Goal: Navigation & Orientation: Find specific page/section

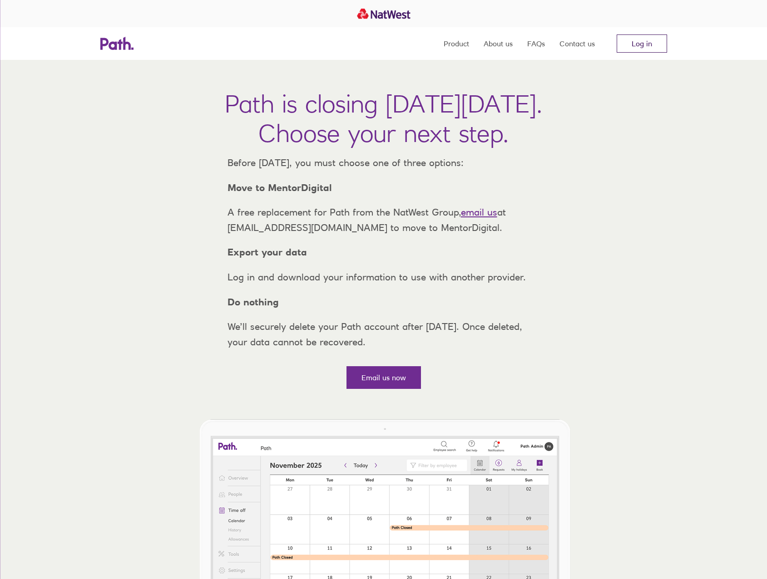
click at [638, 41] on link "Log in" at bounding box center [642, 44] width 50 height 18
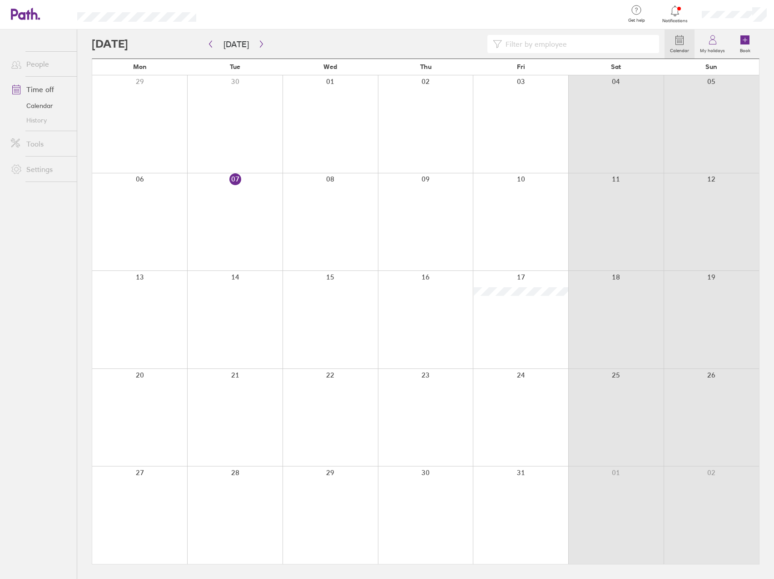
click at [46, 103] on link "Calendar" at bounding box center [40, 106] width 73 height 15
click at [260, 44] on icon "button" at bounding box center [261, 44] width 3 height 7
click at [726, 45] on link "My holidays" at bounding box center [712, 44] width 36 height 29
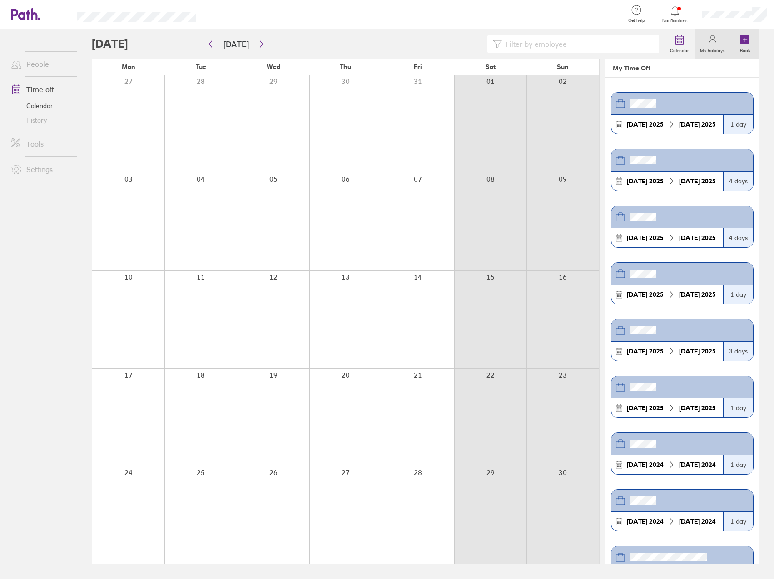
click at [741, 44] on icon at bounding box center [744, 39] width 9 height 9
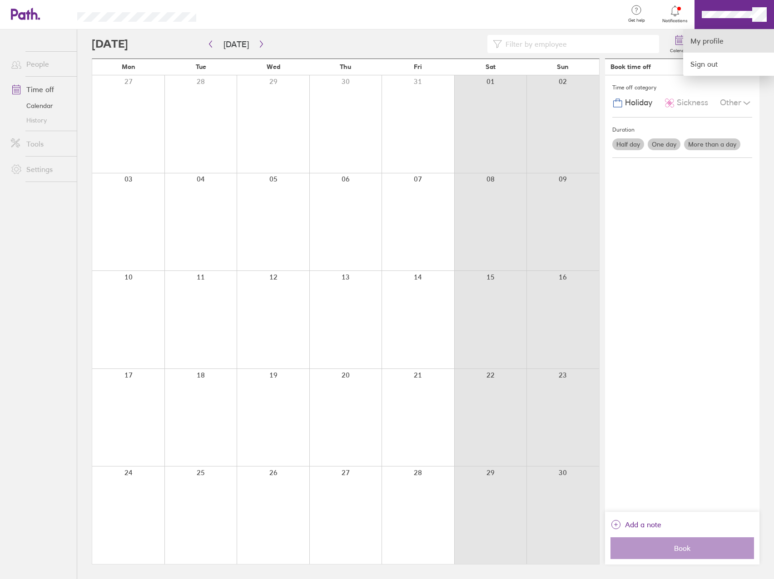
click at [719, 44] on link "My profile" at bounding box center [728, 41] width 91 height 23
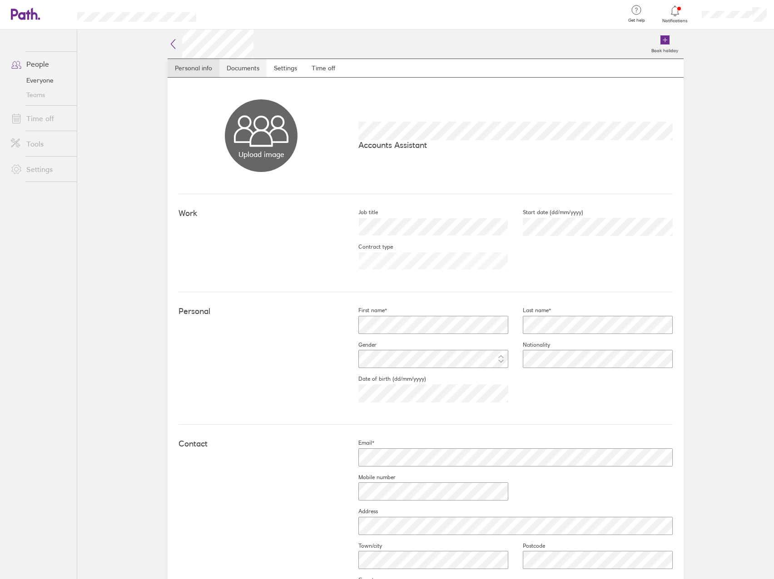
click at [252, 70] on link "Documents" at bounding box center [242, 68] width 47 height 18
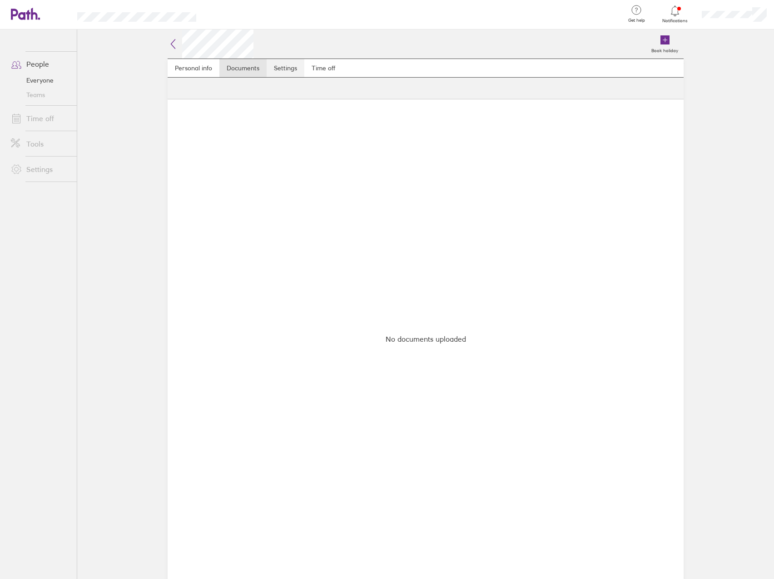
click at [291, 69] on link "Settings" at bounding box center [285, 68] width 38 height 18
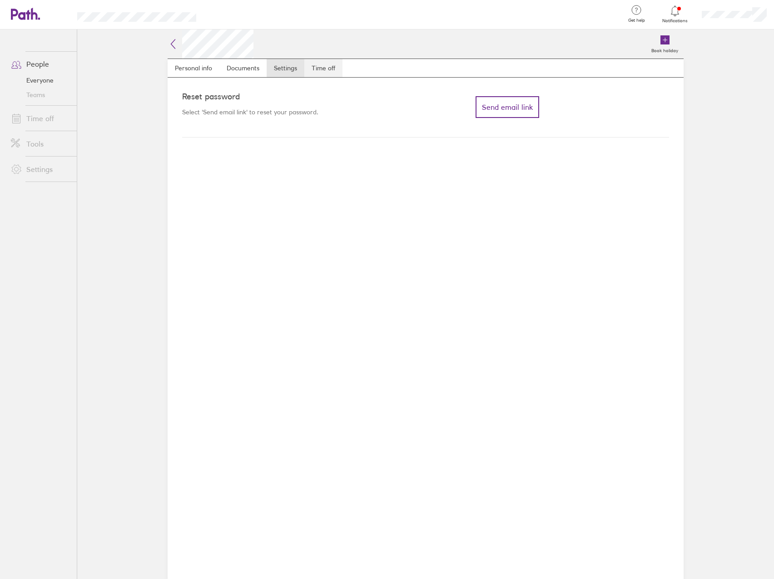
click at [330, 67] on link "Time off" at bounding box center [323, 68] width 38 height 18
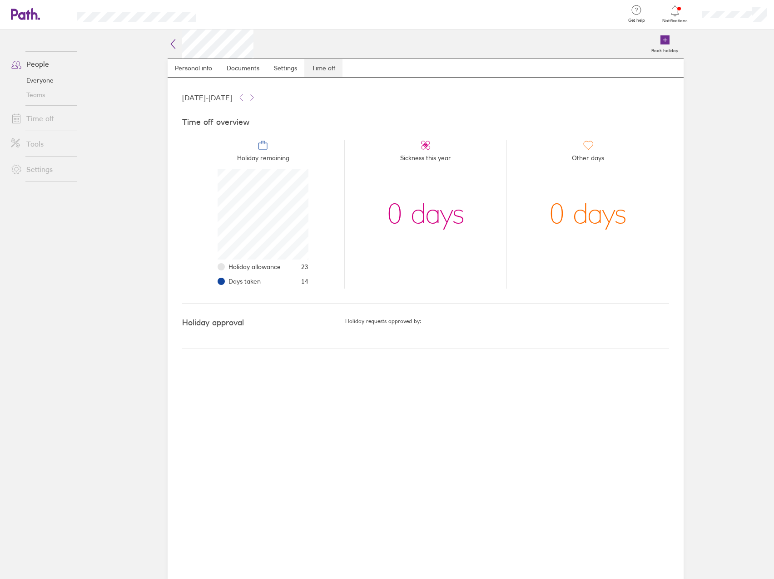
scroll to position [91, 91]
click at [40, 117] on link "Time off" at bounding box center [40, 118] width 73 height 18
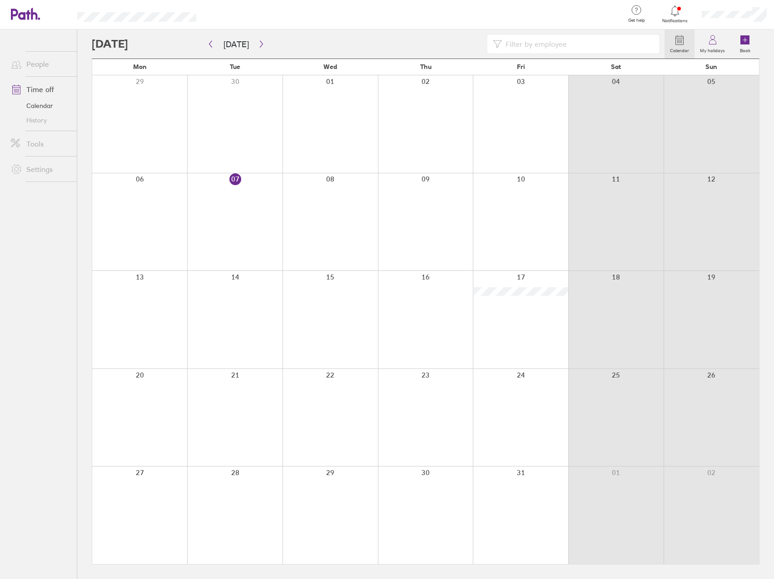
click at [579, 13] on div at bounding box center [414, 15] width 406 height 30
click at [29, 331] on ul "People Time off Calendar History Tools Settings" at bounding box center [38, 290] width 77 height 520
click at [45, 106] on link "Calendar" at bounding box center [40, 106] width 73 height 15
click at [42, 119] on link "History" at bounding box center [40, 120] width 73 height 15
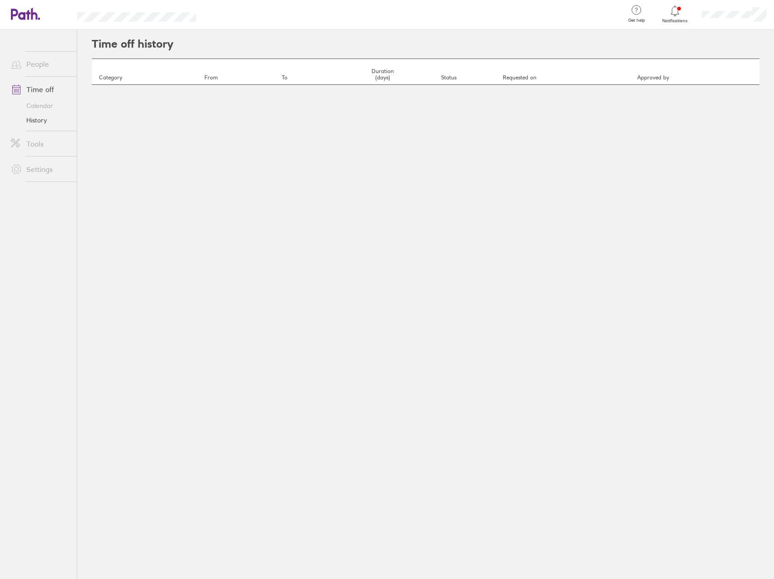
click at [42, 107] on link "Calendar" at bounding box center [40, 106] width 73 height 15
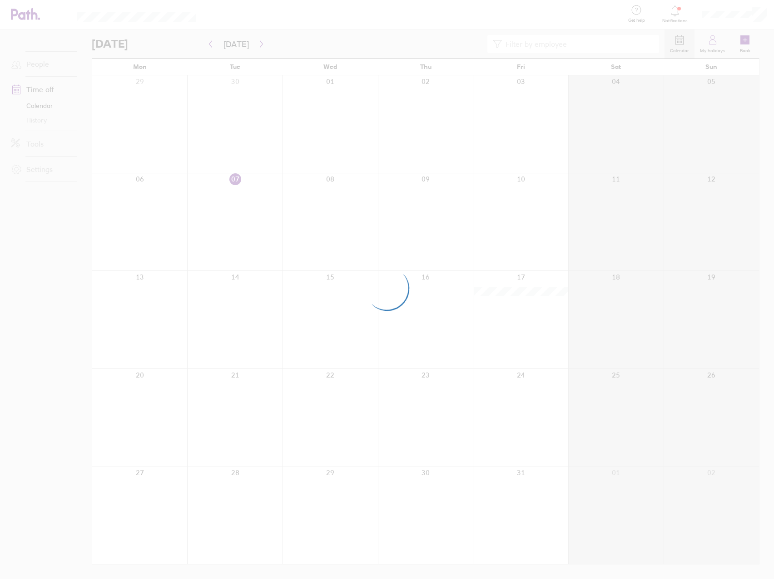
click at [36, 119] on div at bounding box center [387, 289] width 774 height 579
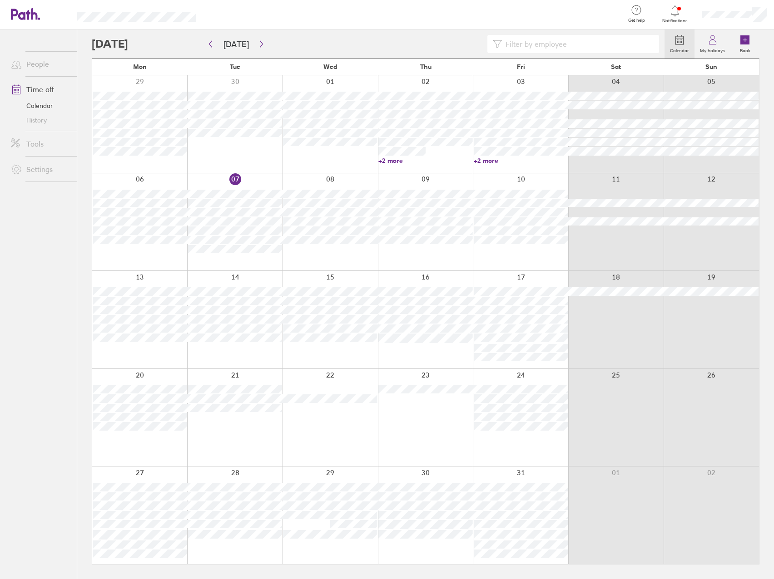
click at [39, 143] on link "Tools" at bounding box center [40, 144] width 73 height 18
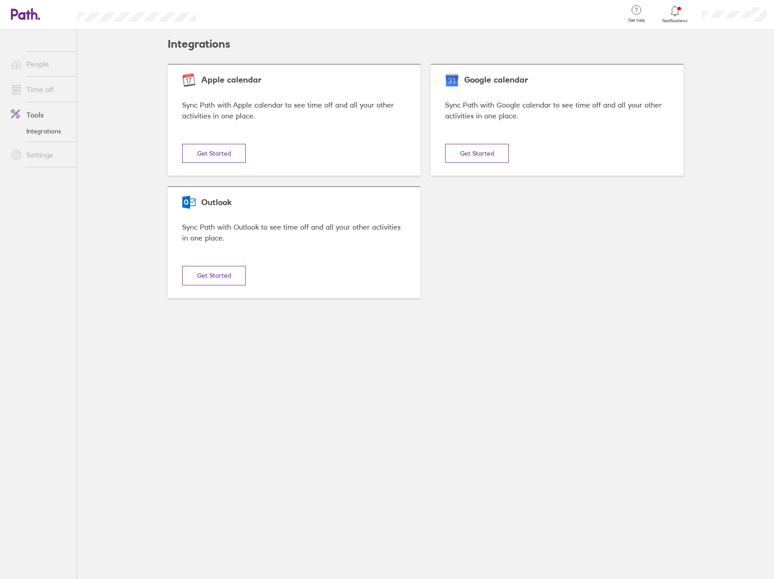
click at [44, 133] on link "Integrations" at bounding box center [40, 131] width 73 height 15
click at [44, 88] on link "Time off" at bounding box center [40, 89] width 73 height 18
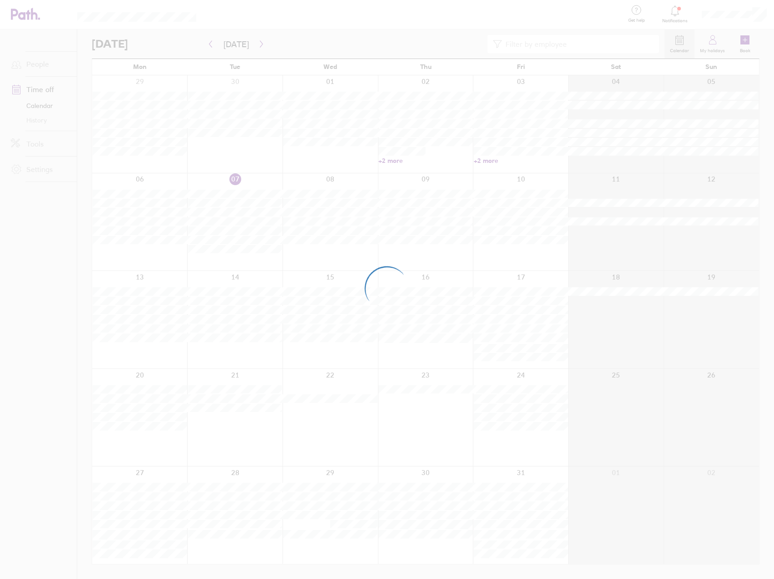
click at [717, 46] on div at bounding box center [387, 289] width 774 height 579
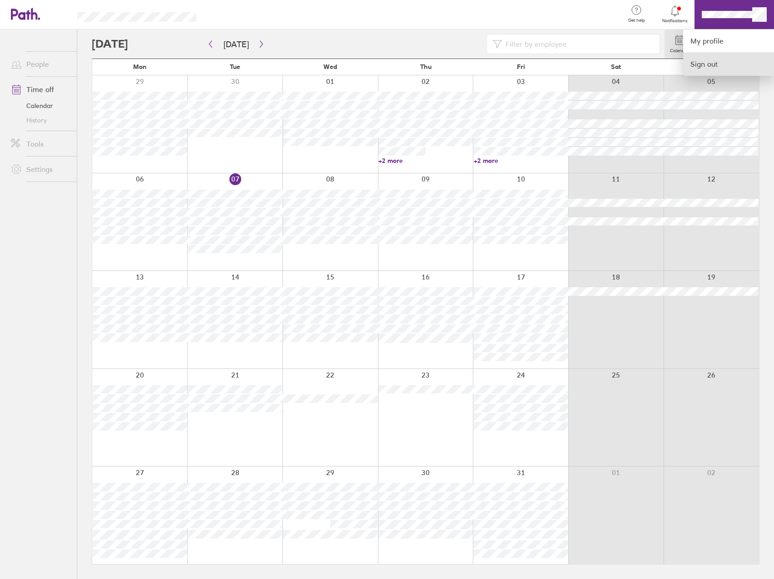
click at [722, 60] on link "Sign out" at bounding box center [728, 64] width 91 height 23
